Goal: Information Seeking & Learning: Learn about a topic

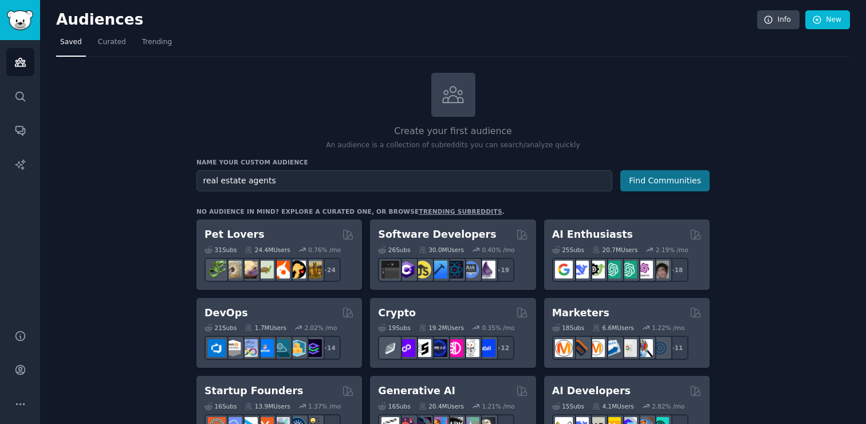
type input "real estate agents"
click at [667, 187] on button "Find Communities" at bounding box center [664, 180] width 89 height 21
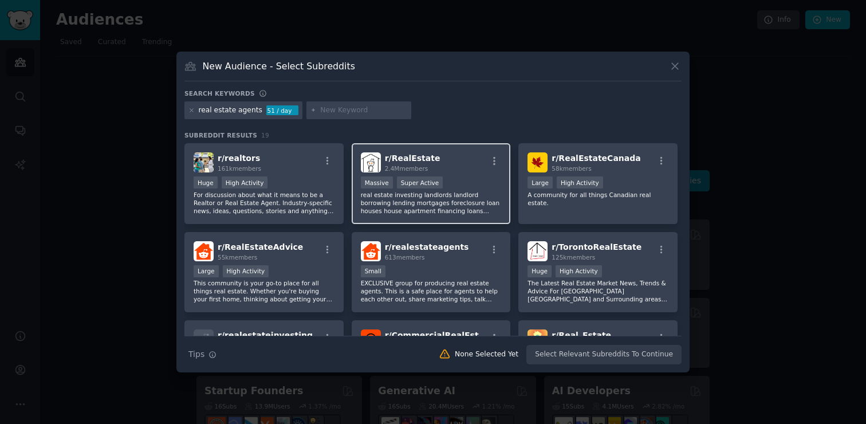
click at [456, 217] on div "r/ RealEstate 2.4M members Massive Super Active real estate investing landlords…" at bounding box center [430, 183] width 159 height 81
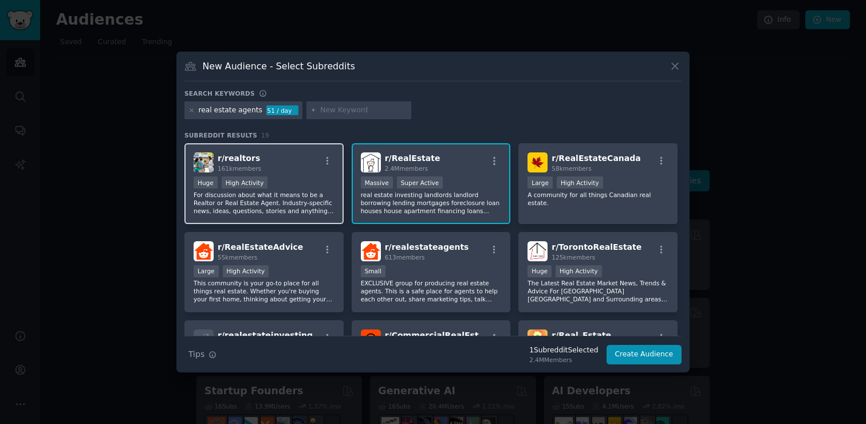
click at [314, 184] on div "Huge High Activity" at bounding box center [263, 183] width 141 height 14
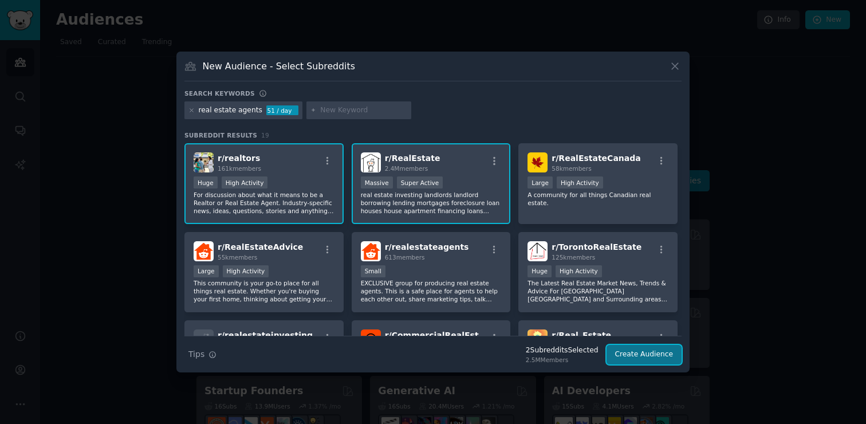
click at [629, 357] on button "Create Audience" at bounding box center [644, 354] width 76 height 19
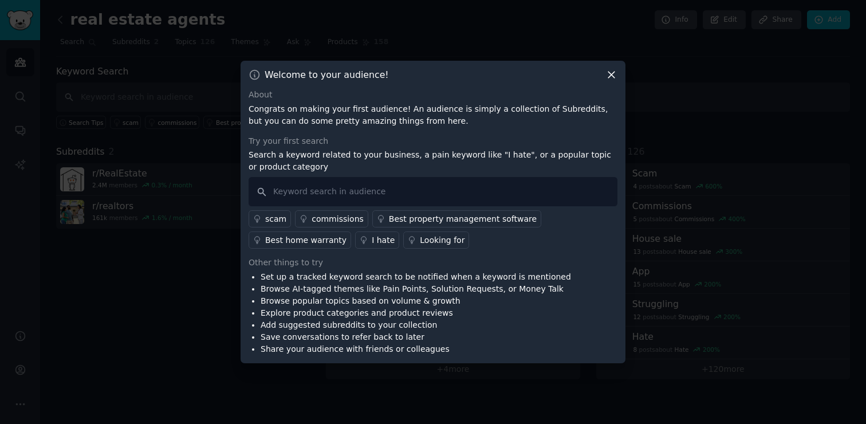
click at [472, 157] on p "Search a keyword related to your business, a pain keyword like "I hate", or a p…" at bounding box center [432, 161] width 369 height 24
click at [473, 193] on input "text" at bounding box center [432, 191] width 369 height 29
type input "Staging App"
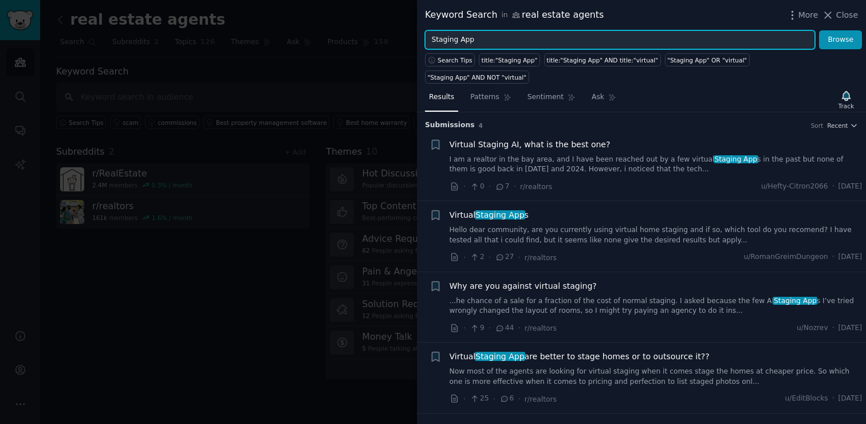
click at [575, 36] on input "Staging App" at bounding box center [620, 39] width 390 height 19
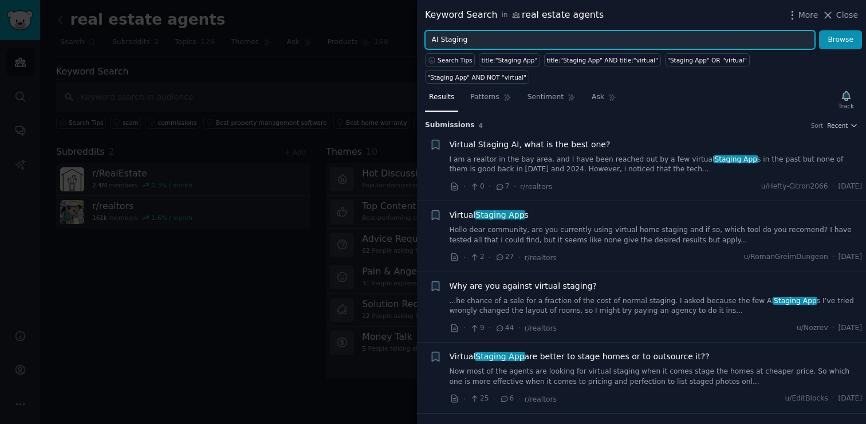
type input "AI Staging"
click at [819, 30] on button "Browse" at bounding box center [840, 39] width 43 height 19
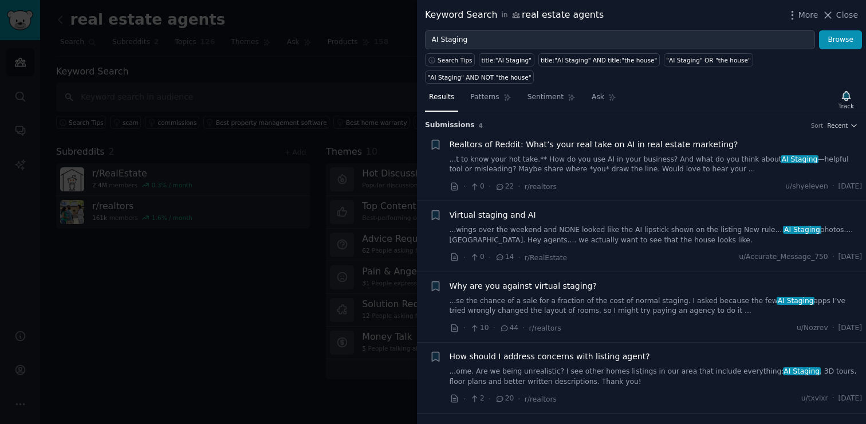
click at [627, 155] on link "...t to know your hot take.** How do you use AI in your business? And what do y…" at bounding box center [655, 165] width 413 height 20
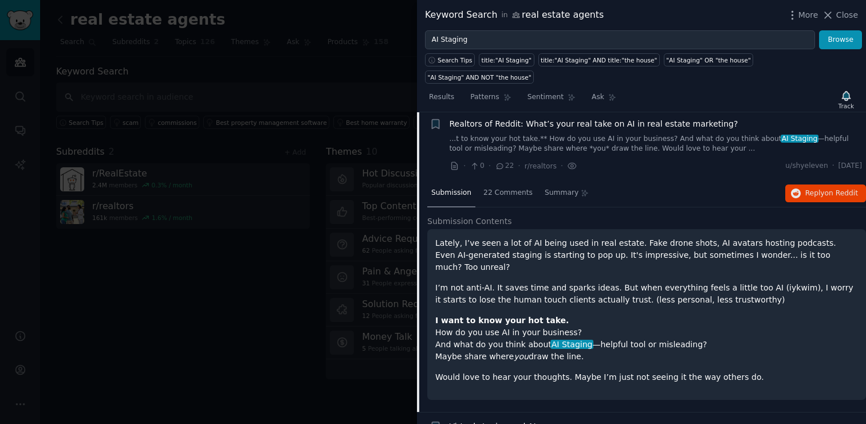
scroll to position [14, 0]
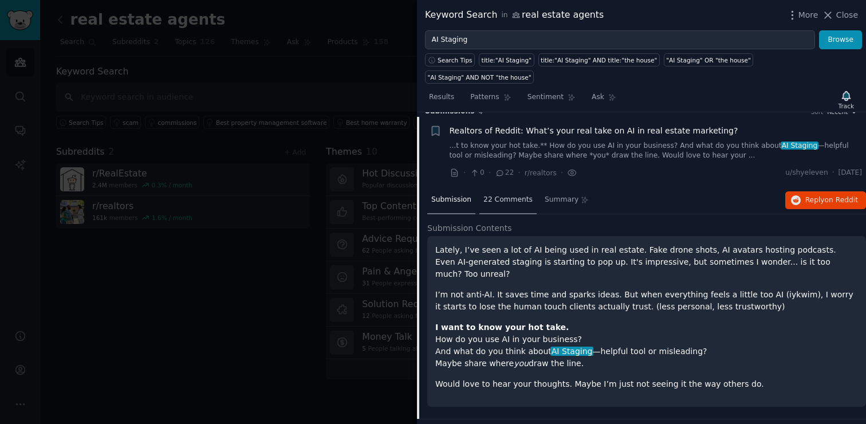
click at [516, 195] on span "22 Comments" at bounding box center [507, 200] width 49 height 10
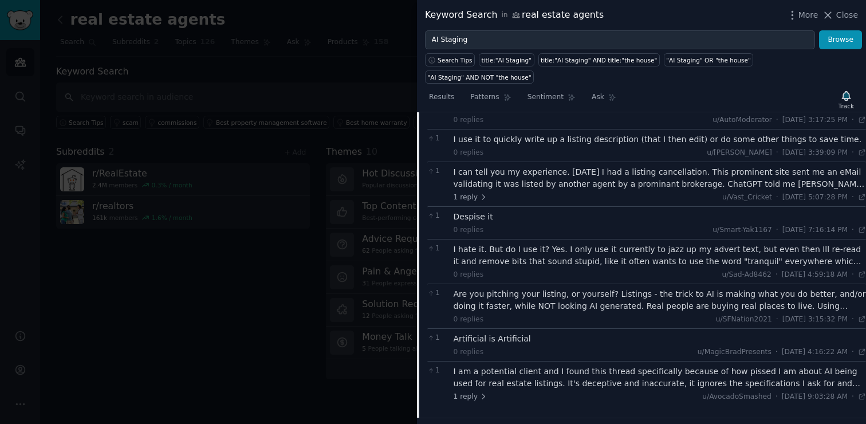
scroll to position [288, 0]
click at [637, 165] on div "I can tell you my experience. [DATE] I had a listing cancellation. This promine…" at bounding box center [659, 177] width 413 height 24
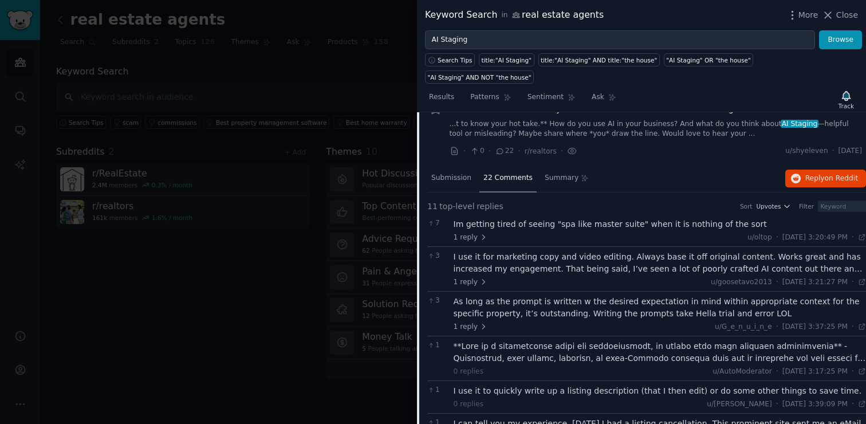
scroll to position [0, 0]
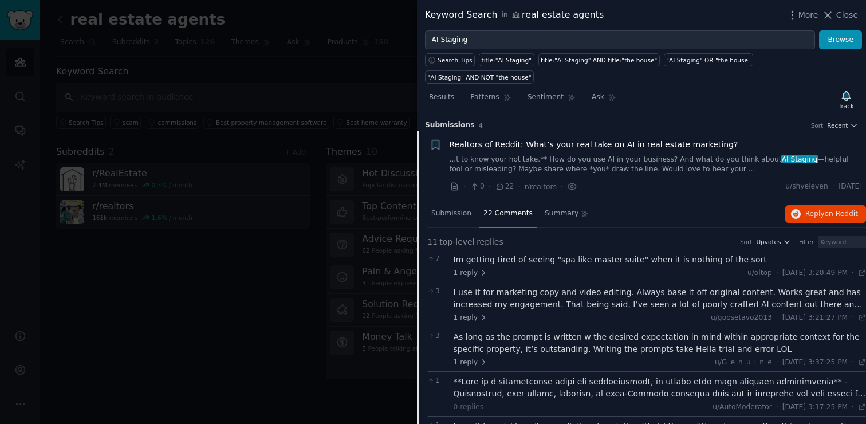
click at [335, 294] on div at bounding box center [433, 212] width 866 height 424
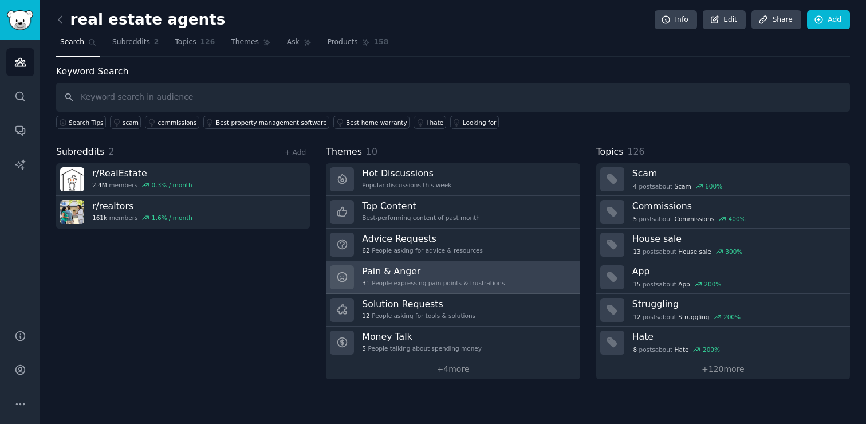
click at [473, 268] on h3 "Pain & Anger" at bounding box center [433, 271] width 143 height 12
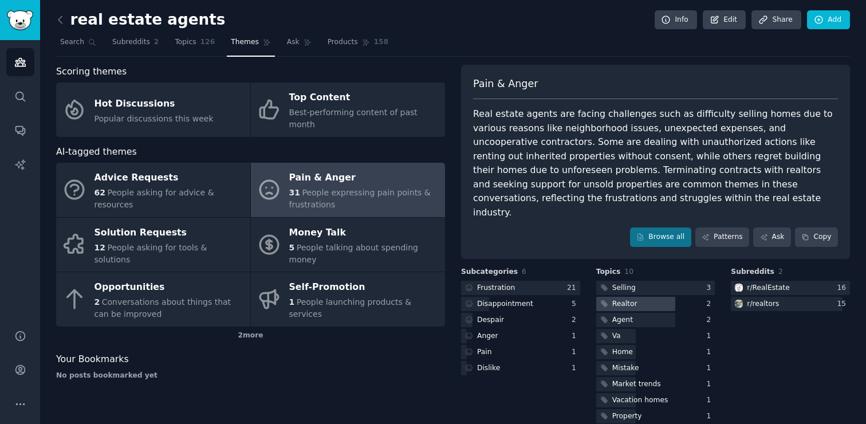
scroll to position [19, 0]
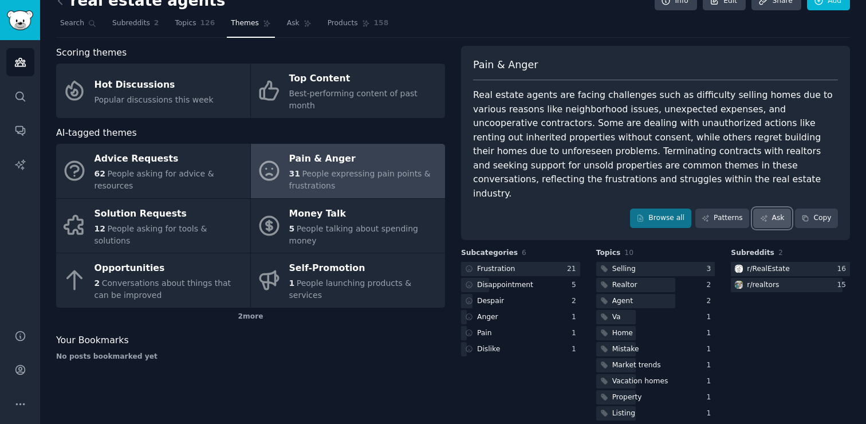
click at [771, 208] on link "Ask" at bounding box center [772, 217] width 38 height 19
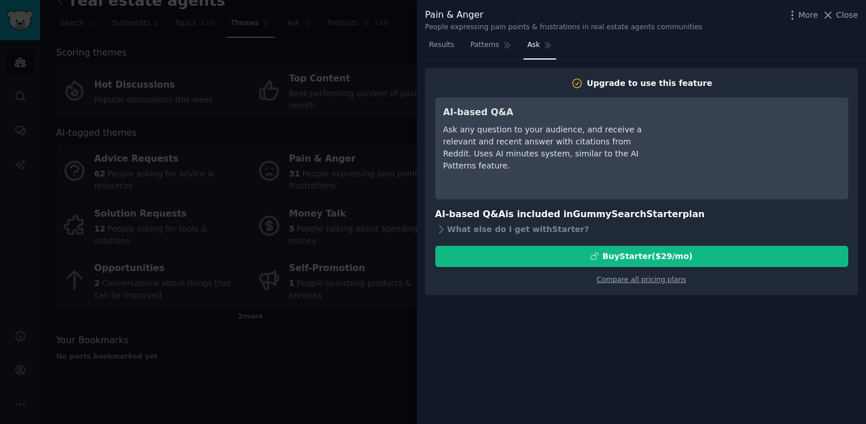
click at [370, 353] on div at bounding box center [433, 212] width 866 height 424
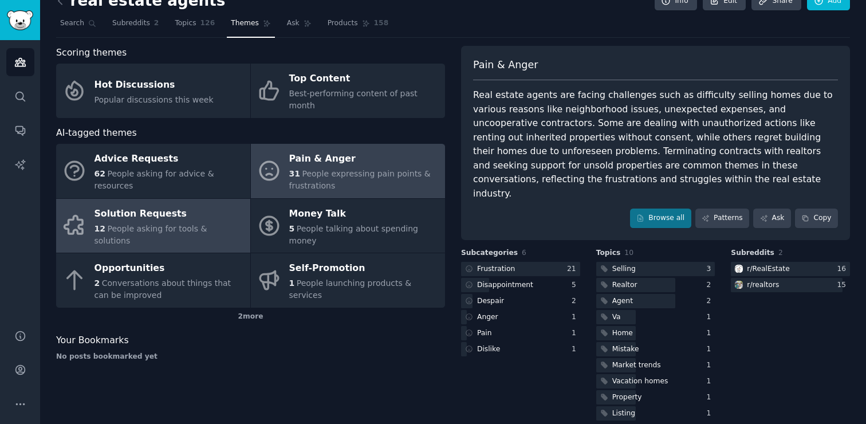
click at [200, 208] on div "Solution Requests" at bounding box center [169, 213] width 150 height 18
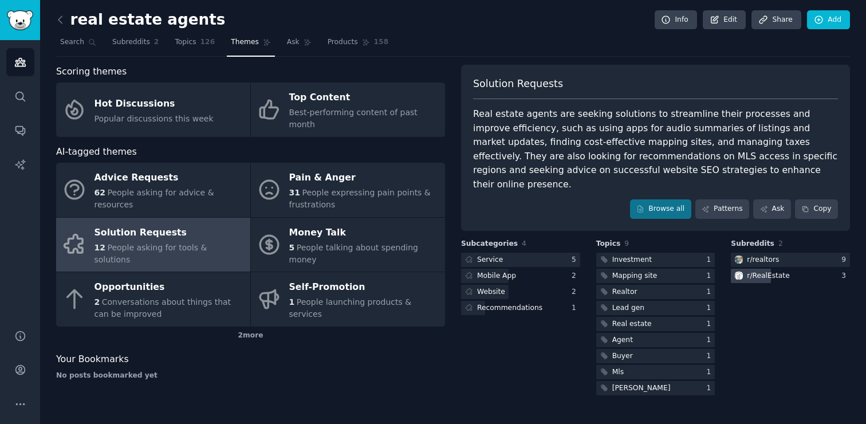
click at [790, 268] on div "r/ RealEstate" at bounding box center [789, 275] width 119 height 14
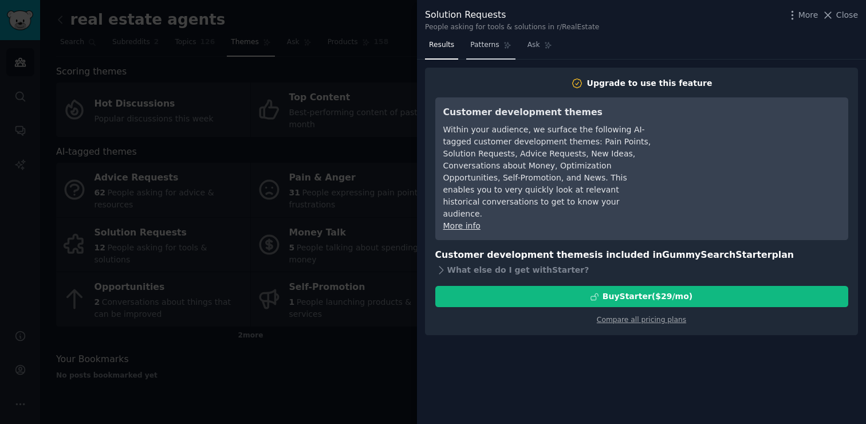
click at [492, 38] on link "Patterns" at bounding box center [490, 47] width 49 height 23
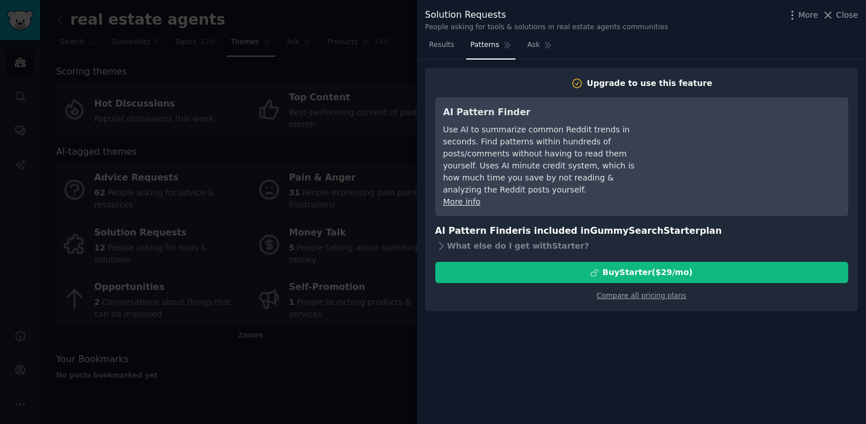
click at [380, 262] on div at bounding box center [433, 212] width 866 height 424
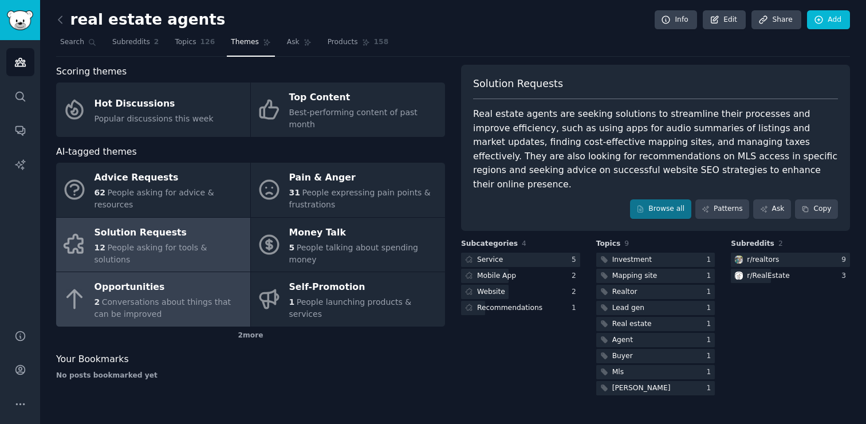
click at [188, 296] on div "2 Conversations about things that can be improved" at bounding box center [169, 308] width 150 height 24
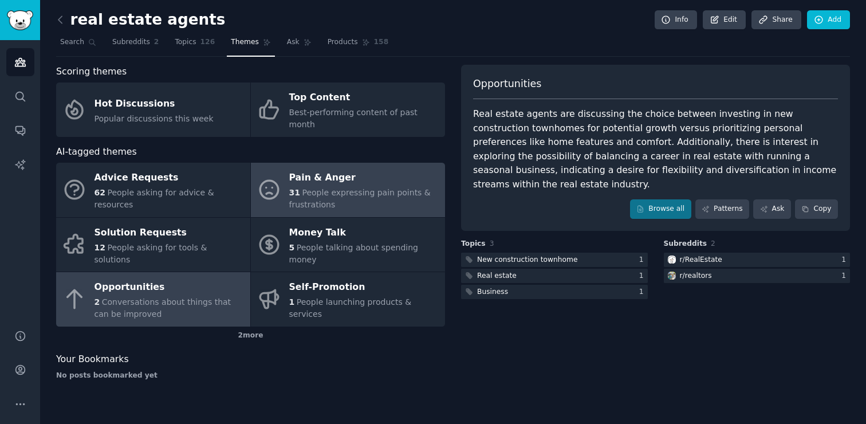
click at [328, 188] on span "People expressing pain points & frustrations" at bounding box center [359, 198] width 141 height 21
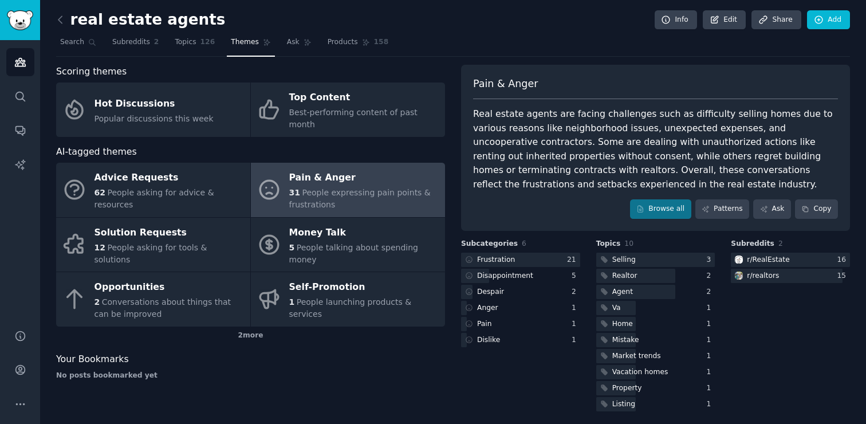
scroll to position [5, 0]
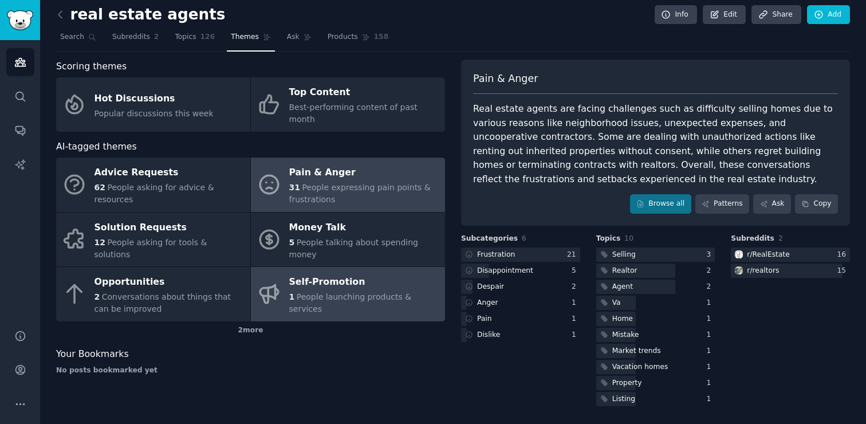
click at [418, 293] on link "Self-Promotion 1 People launching products & services" at bounding box center [348, 294] width 194 height 54
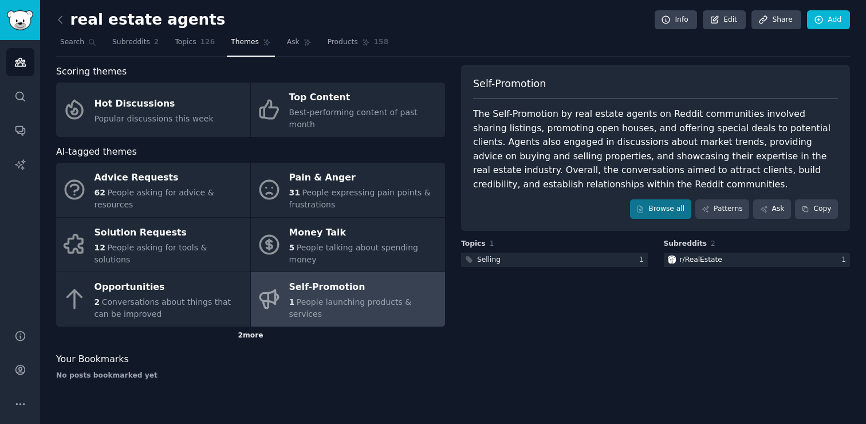
click at [254, 326] on div "2 more" at bounding box center [250, 335] width 389 height 18
